Goal: Task Accomplishment & Management: Use online tool/utility

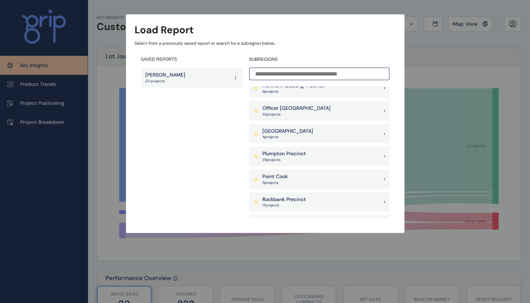
scroll to position [444, 0]
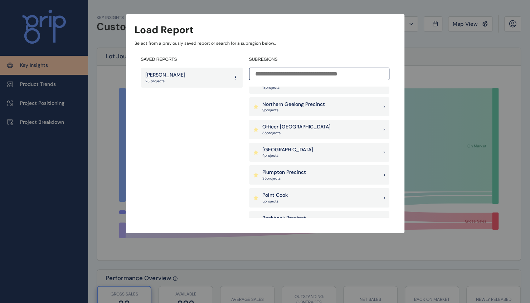
click at [305, 133] on div "Officer [PERSON_NAME] 35 project s" at bounding box center [319, 129] width 140 height 19
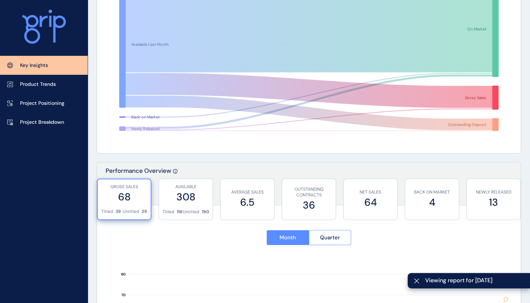
scroll to position [143, 0]
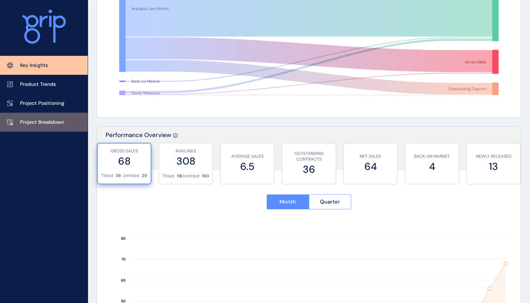
click at [50, 122] on p "Project Breakdown" at bounding box center [42, 122] width 44 height 7
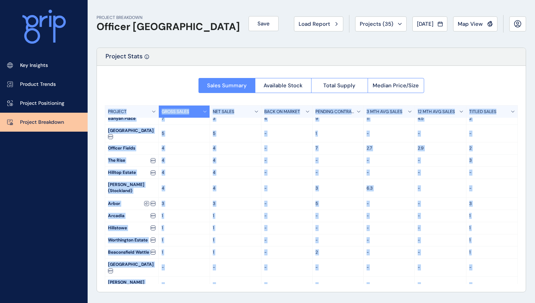
scroll to position [124, 0]
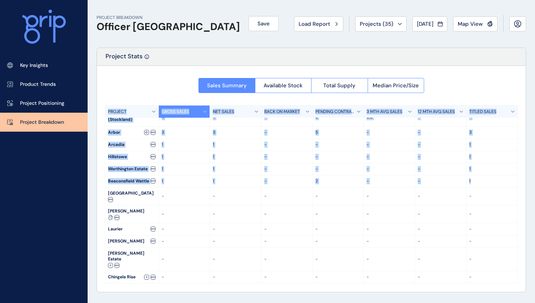
drag, startPoint x: 104, startPoint y: 107, endPoint x: 477, endPoint y: 163, distance: 377.2
click at [477, 163] on div "Sales Summary Available Stock Total Supply Median Price/Size PROJECT GROSS SALE…" at bounding box center [311, 179] width 429 height 226
copy div "PROJECT GROSS SALES NET SALES BACK ON MARKET PENDING CONTRACTS 3 MTH AVG SALES …"
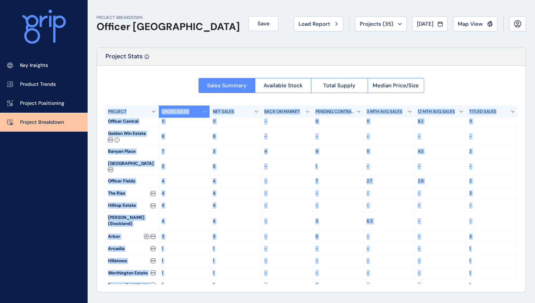
scroll to position [0, 0]
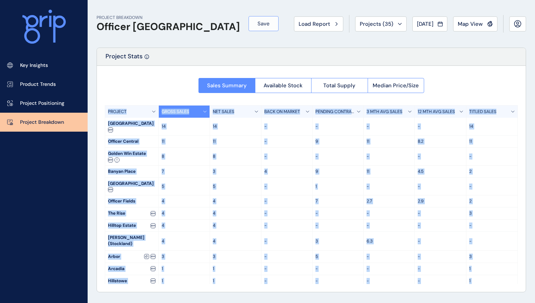
click at [257, 24] on span "Save" at bounding box center [263, 23] width 12 height 7
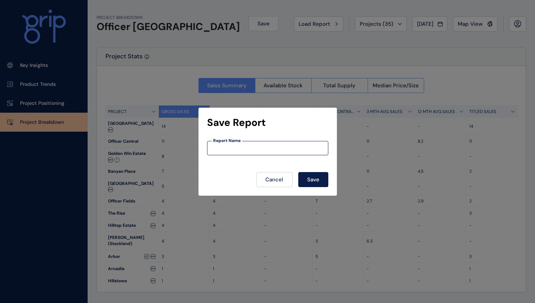
click at [250, 147] on input at bounding box center [267, 148] width 121 height 6
type input "**********"
click at [305, 178] on button "Save" at bounding box center [313, 179] width 30 height 15
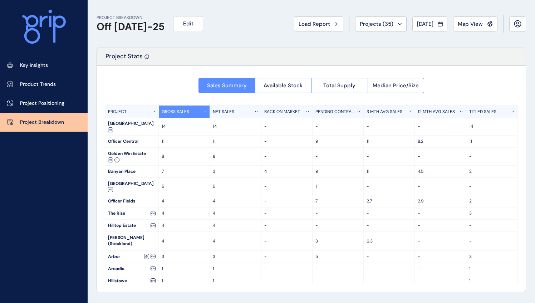
scroll to position [124, 0]
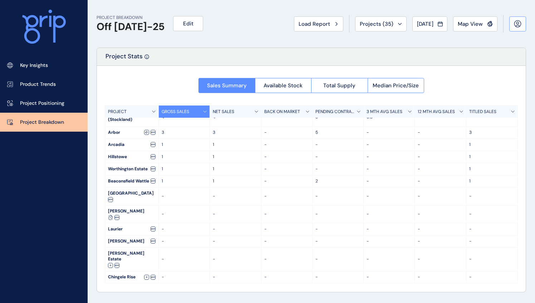
click at [519, 25] on icon at bounding box center [518, 25] width 4 height 1
click at [222, 32] on div "PROJECT BREAKDOWN Off [DATE]-25 Edit Load Report Projects ( 35 ) [DATE] 2025 < …" at bounding box center [311, 24] width 429 height 48
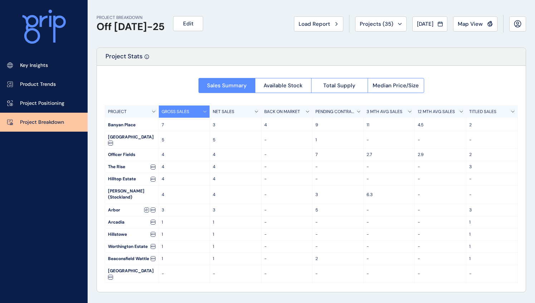
scroll to position [36, 0]
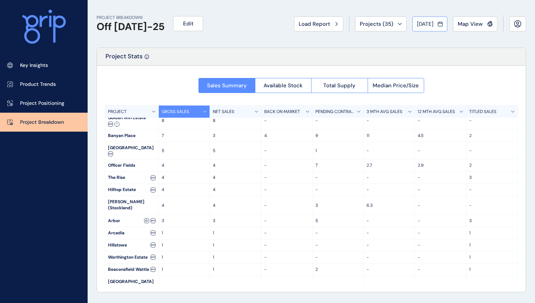
click at [430, 23] on span "[DATE]" at bounding box center [425, 23] width 16 height 7
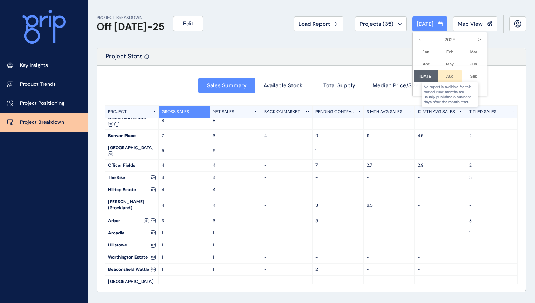
click at [445, 77] on div at bounding box center [450, 76] width 24 height 12
drag, startPoint x: 516, startPoint y: 134, endPoint x: 521, endPoint y: 202, distance: 67.4
click at [521, 202] on div at bounding box center [267, 151] width 535 height 303
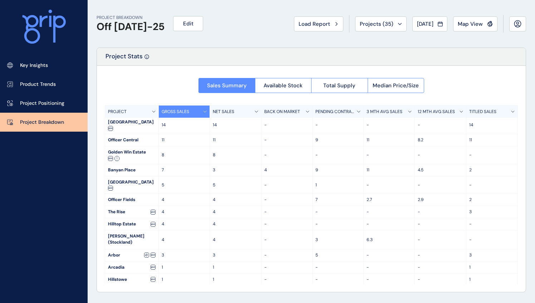
scroll to position [0, 0]
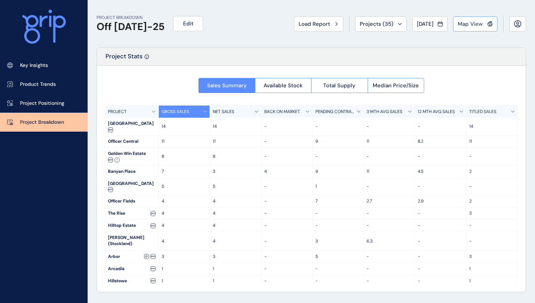
click at [470, 21] on span "Map View" at bounding box center [470, 23] width 25 height 7
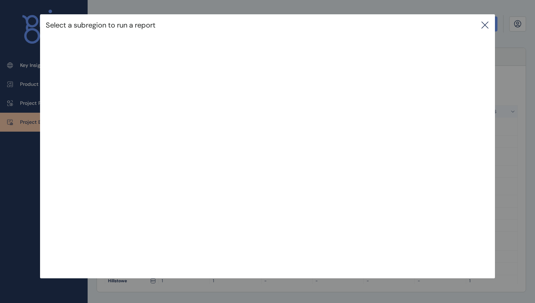
click at [484, 24] on icon at bounding box center [485, 25] width 9 height 9
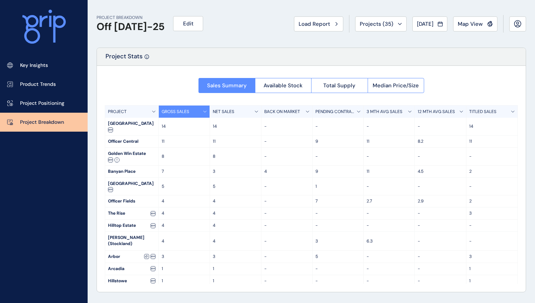
click at [170, 87] on div "Sales Summary Available Stock Total Supply Median Price/Size PROJECT GROSS SALE…" at bounding box center [311, 179] width 429 height 226
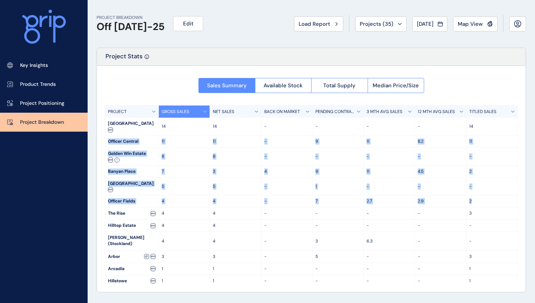
drag, startPoint x: 518, startPoint y: 123, endPoint x: 526, endPoint y: 185, distance: 62.4
click at [526, 185] on div "Sales Summary Available Stock Total Supply Median Price/Size PROJECT GROSS SALE…" at bounding box center [311, 179] width 429 height 226
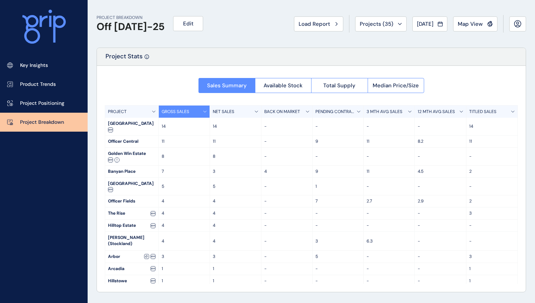
drag, startPoint x: 526, startPoint y: 185, endPoint x: 493, endPoint y: 74, distance: 115.6
click at [493, 74] on div "Sales Summary Available Stock Total Supply Median Price/Size PROJECT GROSS SALE…" at bounding box center [311, 179] width 429 height 226
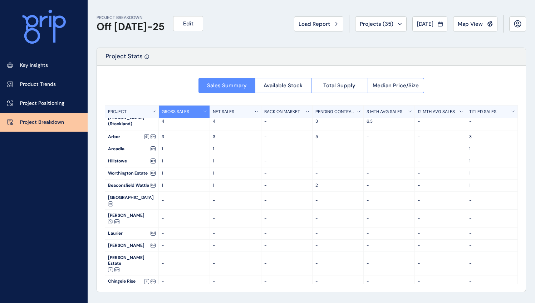
scroll to position [124, 0]
